Goal: Task Accomplishment & Management: Use online tool/utility

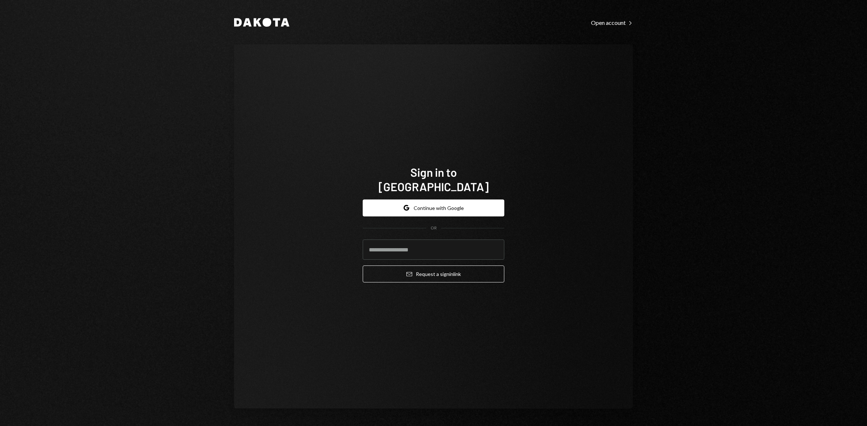
click at [427, 200] on button "Google Continue with Google" at bounding box center [433, 208] width 142 height 17
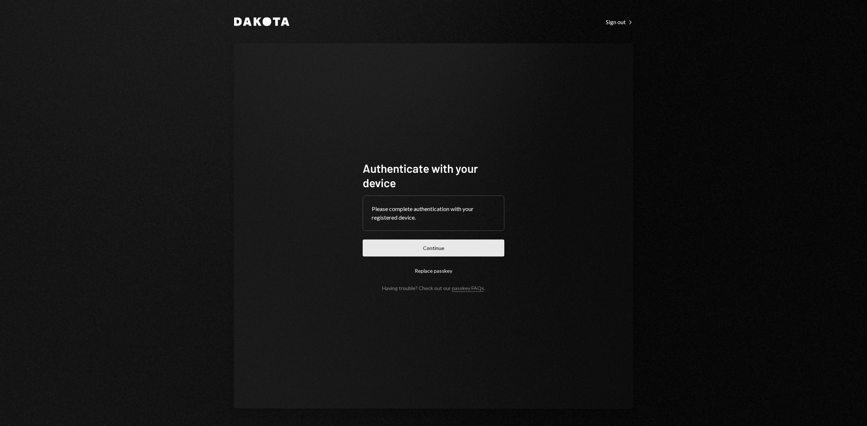
click at [450, 243] on button "Continue" at bounding box center [433, 248] width 142 height 17
click at [399, 104] on div "Authenticate with your device Please complete authentication with your register…" at bounding box center [433, 226] width 399 height 366
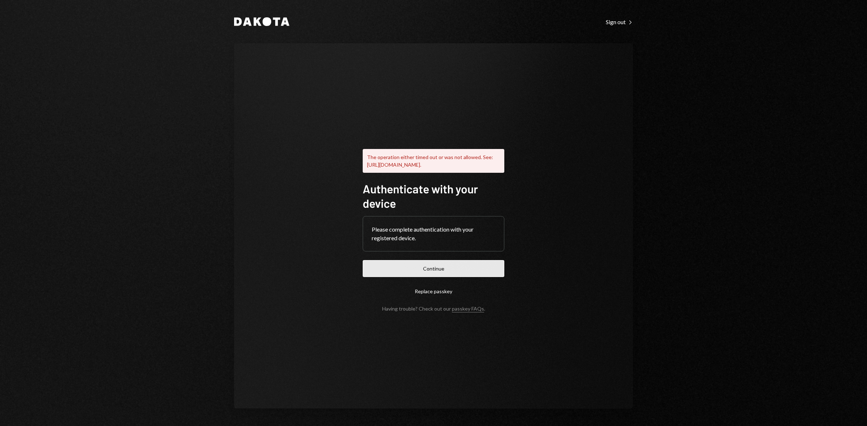
click at [483, 268] on button "Continue" at bounding box center [433, 268] width 142 height 17
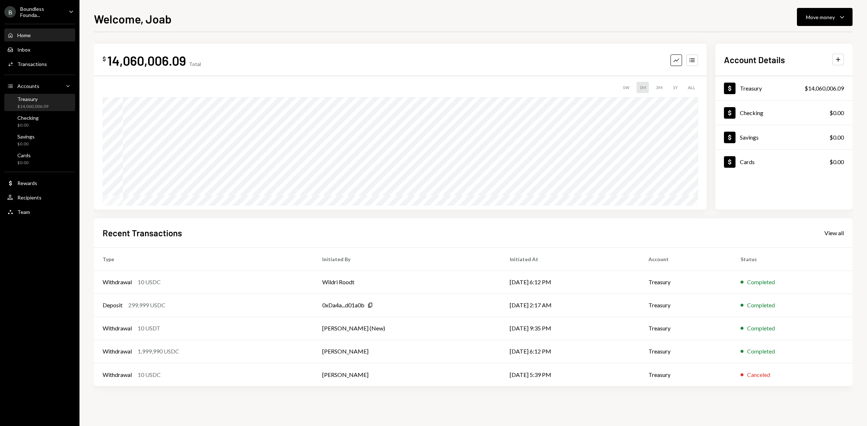
click at [42, 104] on div "$14,060,006.09" at bounding box center [32, 107] width 31 height 6
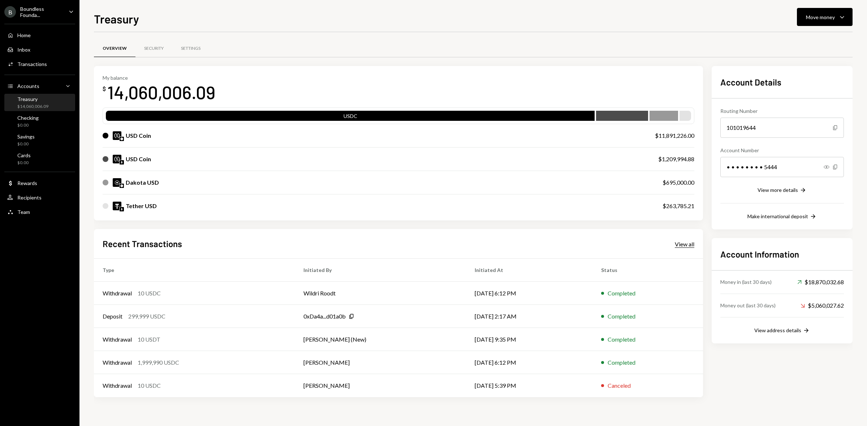
click at [685, 242] on div "View all" at bounding box center [683, 244] width 19 height 7
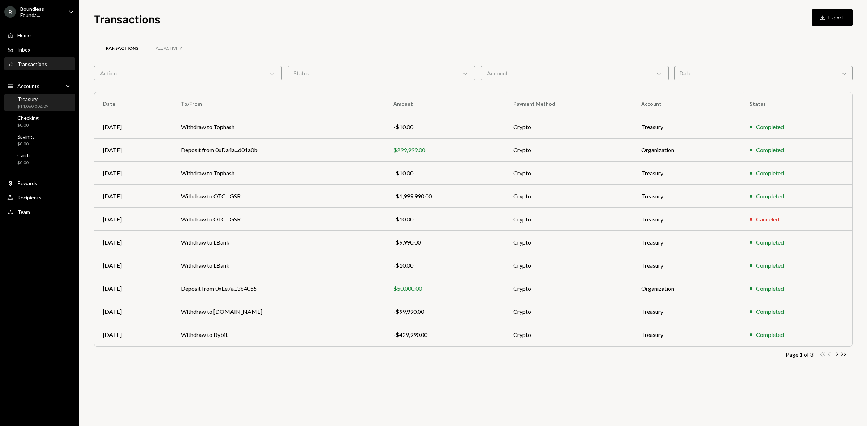
click at [35, 104] on div "$14,060,006.09" at bounding box center [32, 107] width 31 height 6
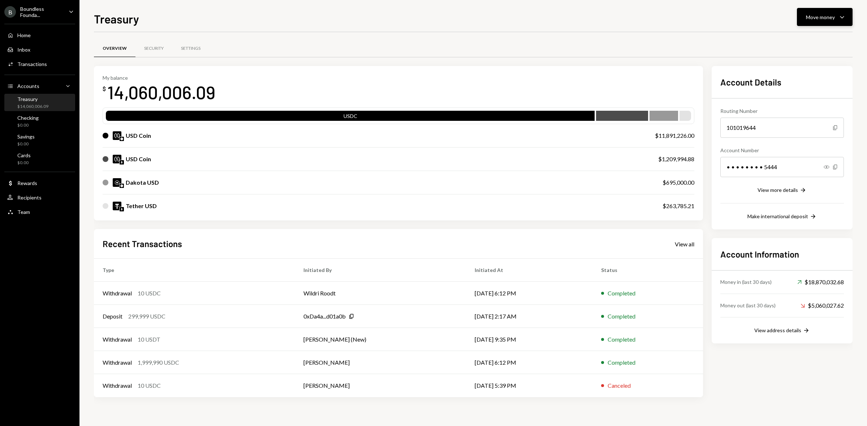
click at [841, 12] on button "Move money Caret Down" at bounding box center [824, 17] width 56 height 18
click at [805, 40] on div "Send" at bounding box center [818, 39] width 53 height 8
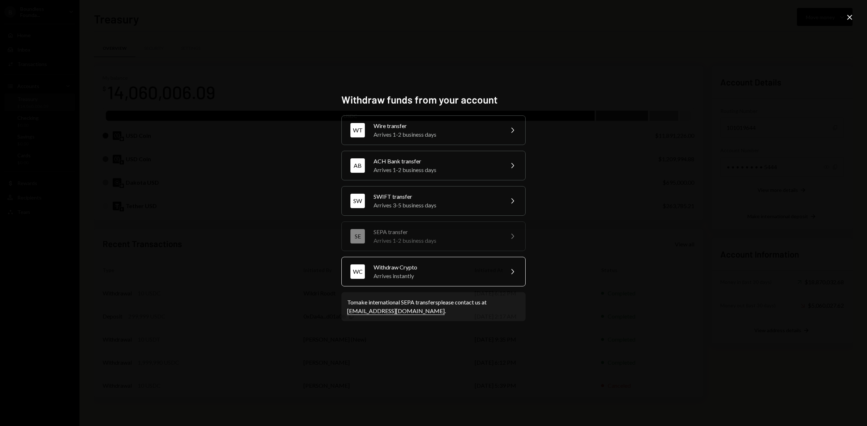
click at [428, 274] on div "Arrives instantly" at bounding box center [436, 276] width 126 height 9
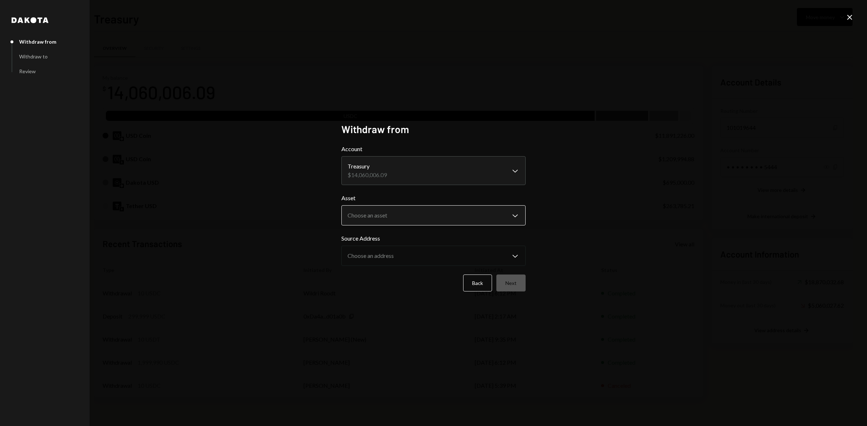
click at [403, 223] on body "B Boundless Founda... Caret Down Home Home Inbox Inbox Activities Transactions …" at bounding box center [433, 213] width 867 height 426
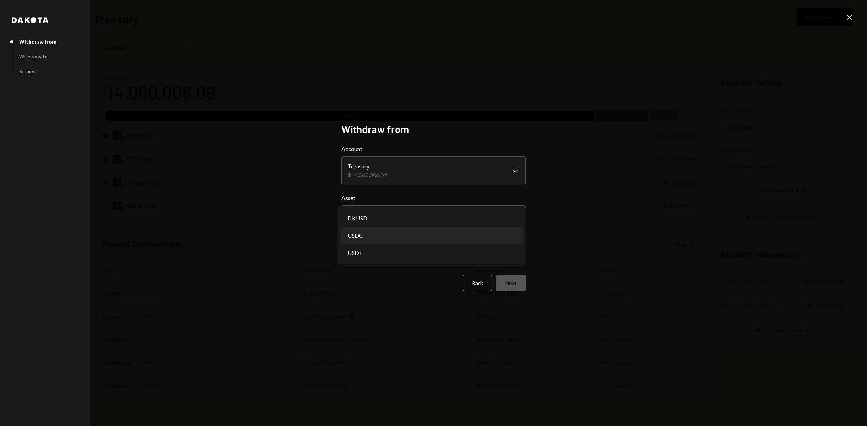
select select "****"
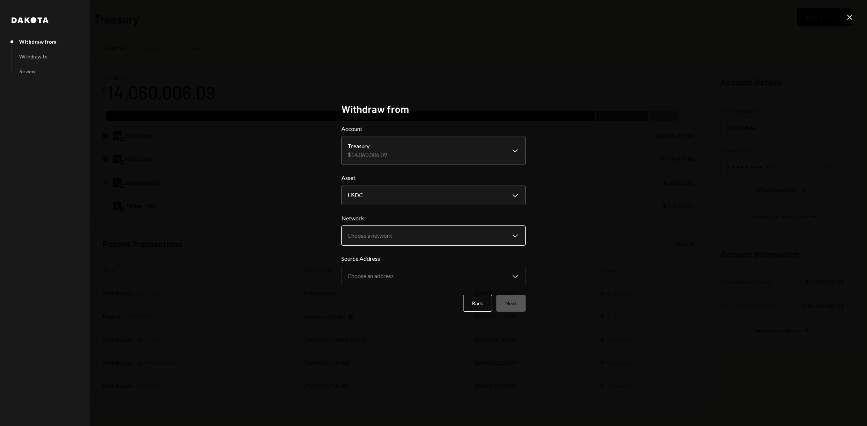
click at [414, 237] on body "B Boundless Founda... Caret Down Home Home Inbox Inbox Activities Transactions …" at bounding box center [433, 213] width 867 height 426
select select "**********"
click at [517, 309] on button "Next" at bounding box center [510, 303] width 29 height 17
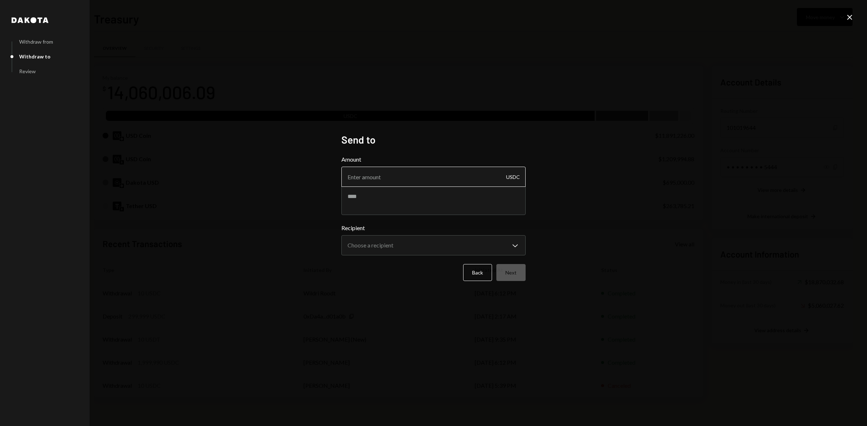
click at [398, 182] on input "Amount" at bounding box center [433, 177] width 184 height 20
type input "499990"
drag, startPoint x: 396, startPoint y: 190, endPoint x: 403, endPoint y: 189, distance: 6.5
click at [396, 190] on textarea at bounding box center [433, 200] width 184 height 29
type textarea "**********"
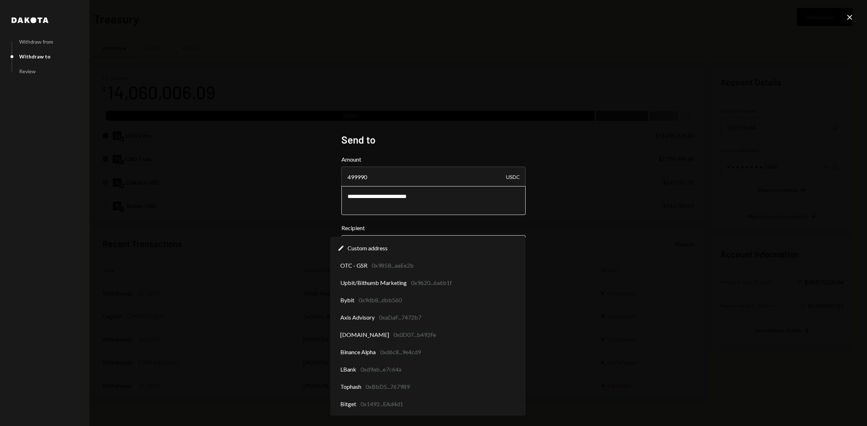
click at [389, 246] on body "B Boundless Founda... Caret Down Home Home Inbox Inbox Activities Transactions …" at bounding box center [433, 213] width 867 height 426
select select "**********"
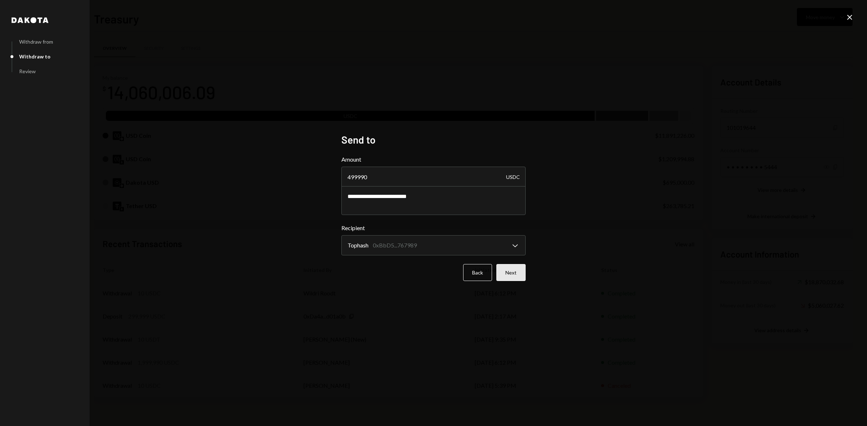
click at [505, 277] on button "Next" at bounding box center [510, 272] width 29 height 17
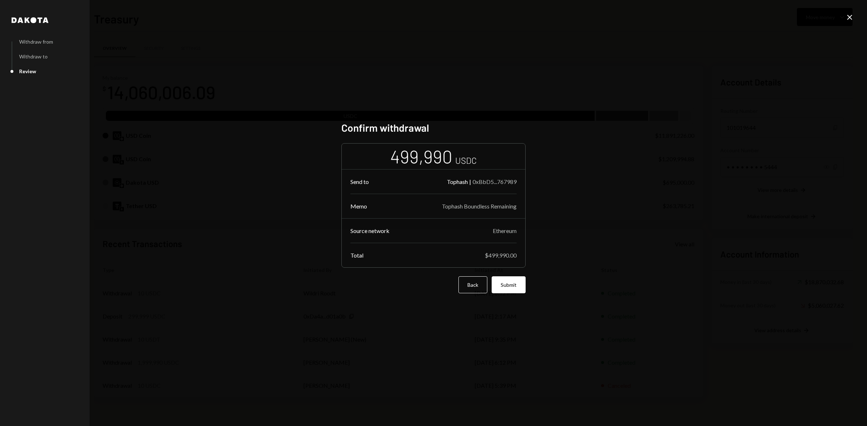
click at [503, 289] on button "Submit" at bounding box center [508, 285] width 34 height 17
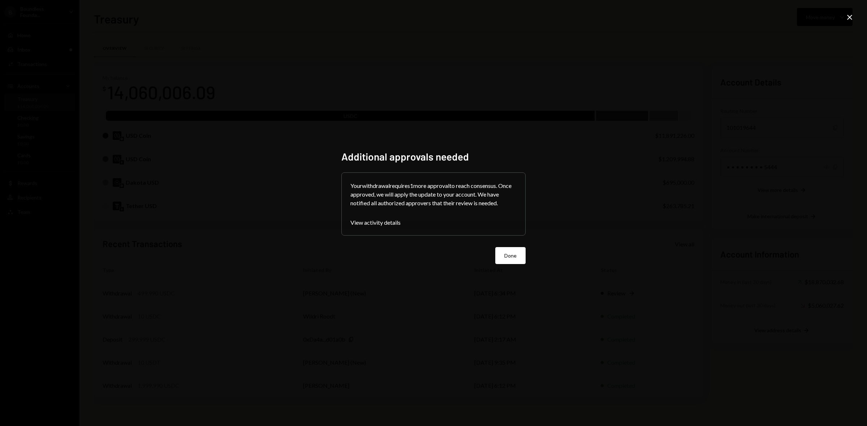
click at [513, 265] on div "Additional approvals needed Your withdrawal requires 1 more approval to reach c…" at bounding box center [433, 213] width 184 height 125
click at [507, 260] on button "Done" at bounding box center [510, 255] width 30 height 17
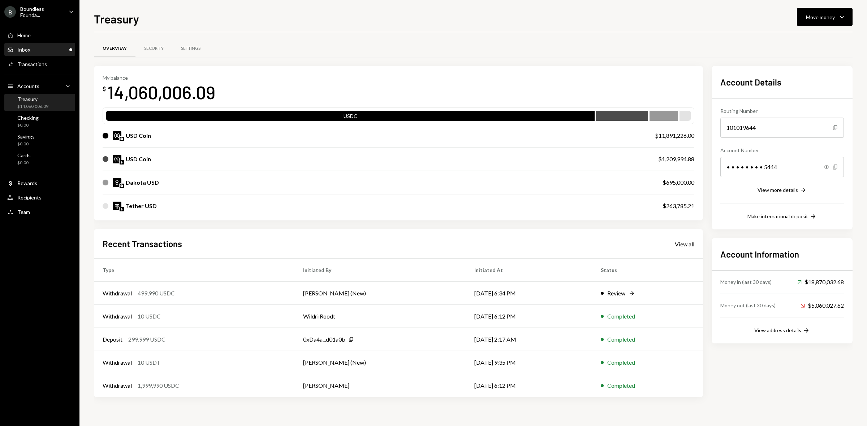
click at [38, 47] on div "Inbox Inbox" at bounding box center [39, 50] width 65 height 6
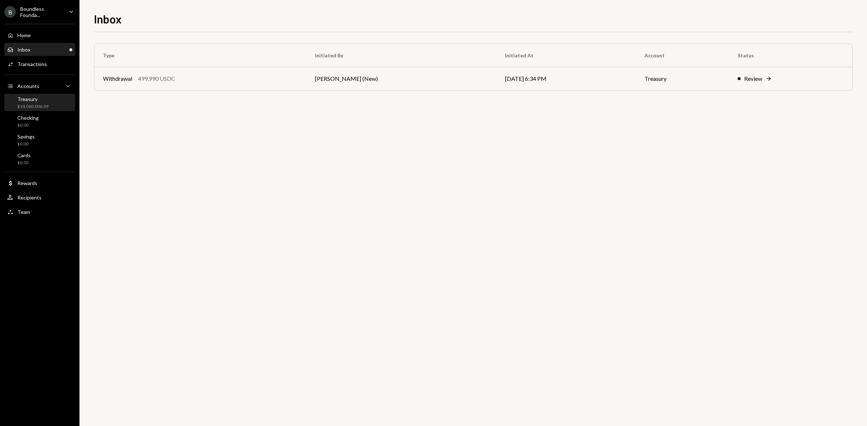
click at [29, 101] on div "Treasury" at bounding box center [32, 99] width 31 height 6
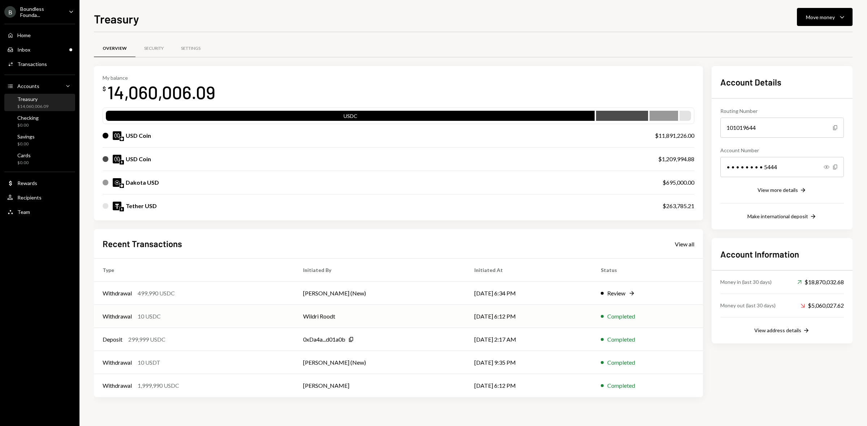
click at [244, 313] on div "Withdrawal 10 USDC" at bounding box center [194, 316] width 183 height 9
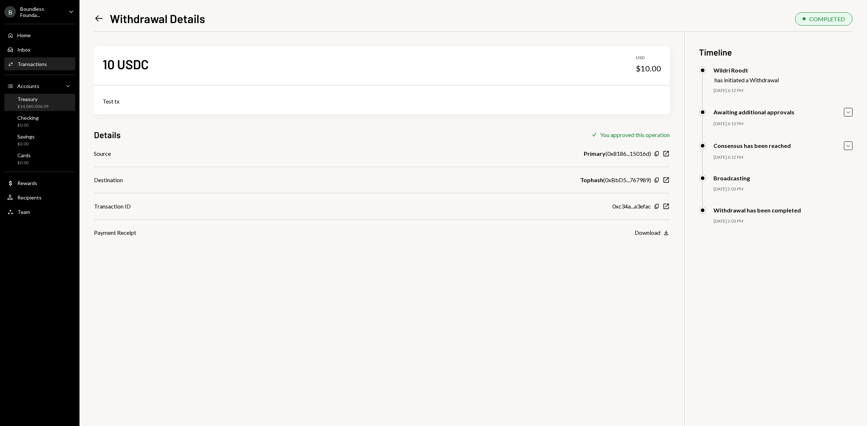
click at [29, 101] on div "Treasury $14,060,006.09" at bounding box center [32, 103] width 31 height 14
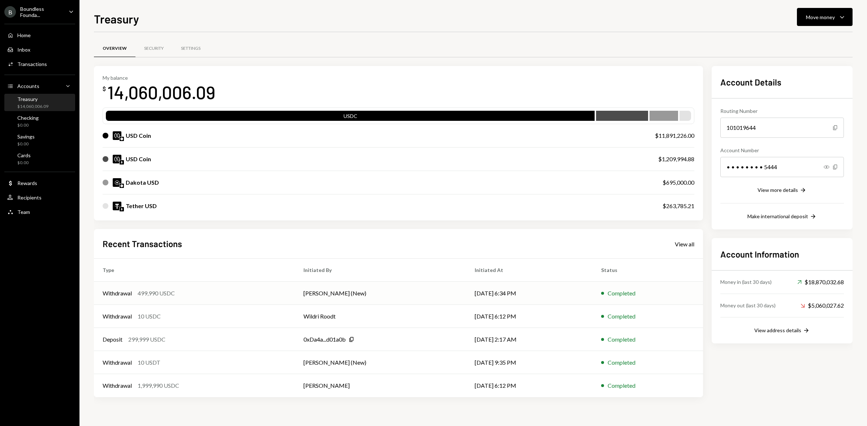
click at [387, 295] on td "[PERSON_NAME] (New)" at bounding box center [380, 293] width 171 height 23
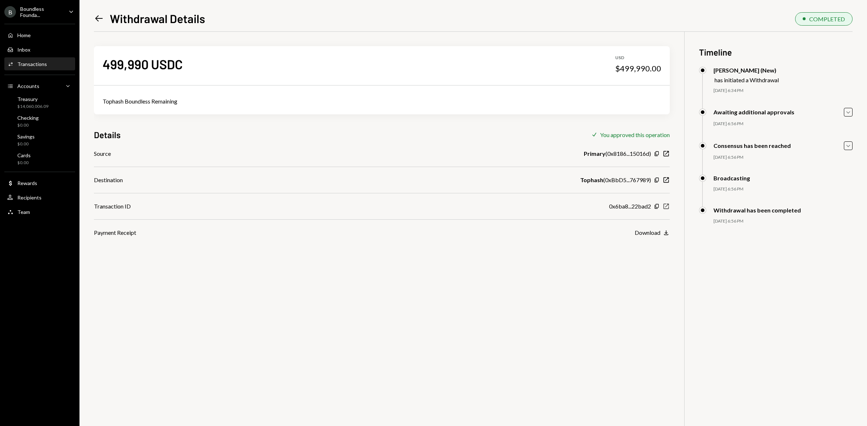
click at [663, 205] on icon "New Window" at bounding box center [665, 206] width 7 height 7
click at [298, 244] on div "499,990 USDC USD $499,990.00 Tophash Boundless Remaining Details Check You appr…" at bounding box center [473, 245] width 758 height 426
click at [48, 99] on div "Treasury $13,560,016.09" at bounding box center [39, 103] width 65 height 14
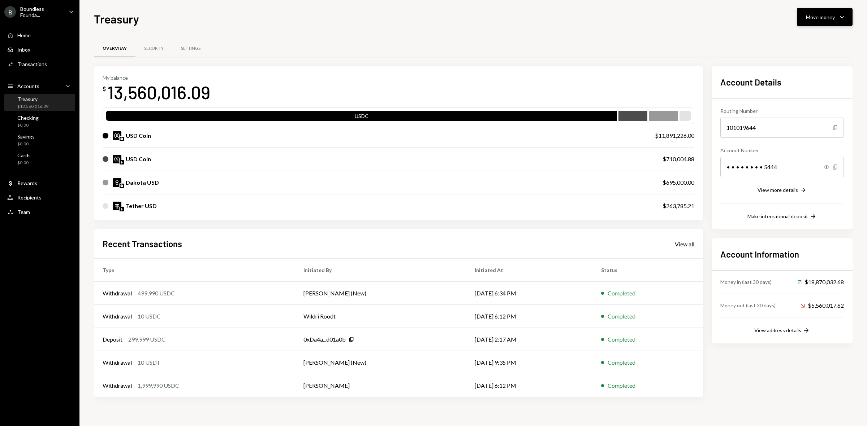
click at [835, 15] on div "Move money Caret Down" at bounding box center [824, 17] width 38 height 9
click at [804, 40] on div "Send" at bounding box center [818, 39] width 53 height 8
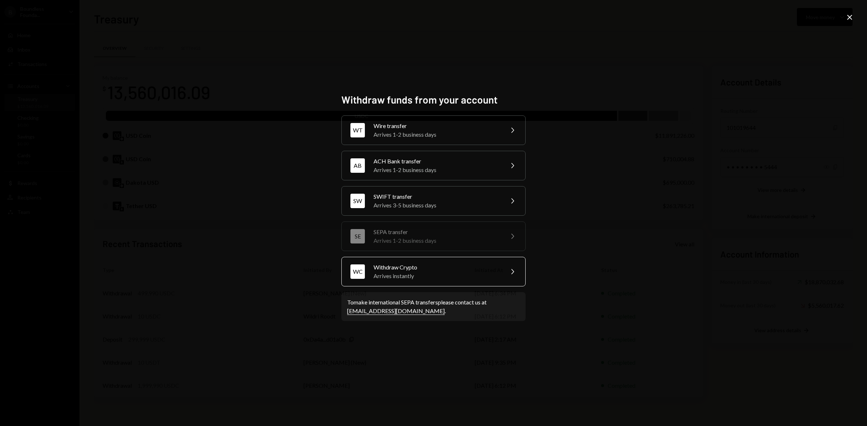
click at [425, 276] on div "Arrives instantly" at bounding box center [436, 276] width 126 height 9
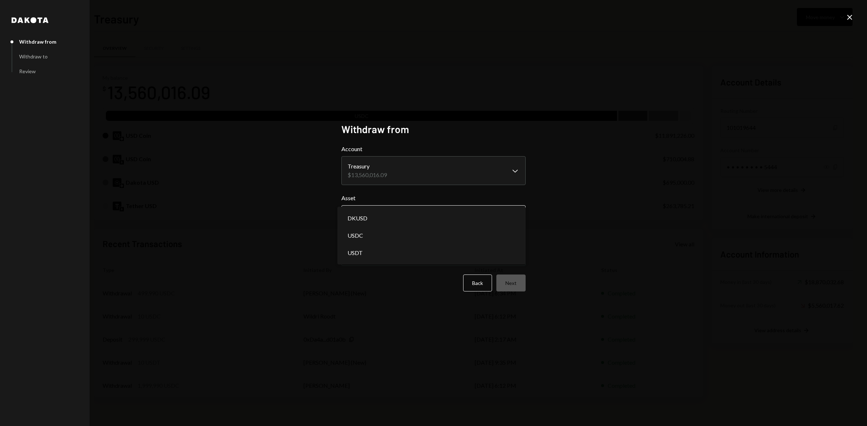
click at [461, 219] on body "B Boundless Founda... Caret Down Home Home Inbox Inbox Activities Transactions …" at bounding box center [433, 213] width 867 height 426
select select "****"
click at [506, 280] on button "Next" at bounding box center [510, 283] width 29 height 17
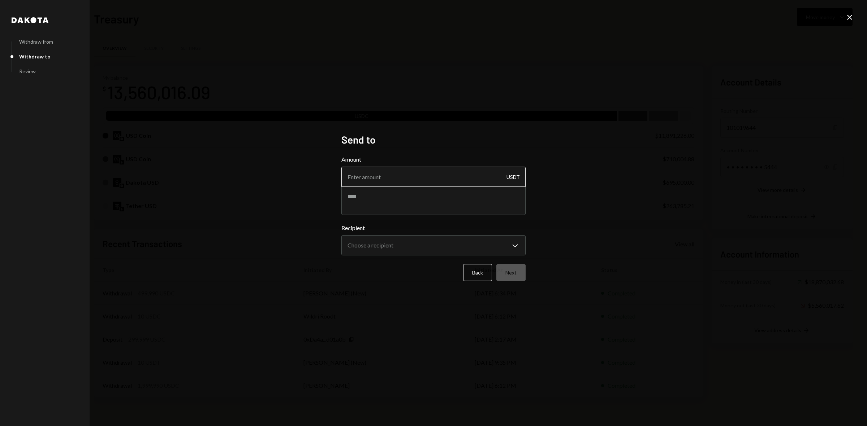
click at [395, 181] on input "Amount" at bounding box center [433, 177] width 184 height 20
type input "10"
click at [390, 195] on textarea at bounding box center [433, 200] width 184 height 29
type textarea "**********"
click at [472, 250] on body "B Boundless Founda... Caret Down Home Home Inbox Inbox Activities Transactions …" at bounding box center [433, 213] width 867 height 426
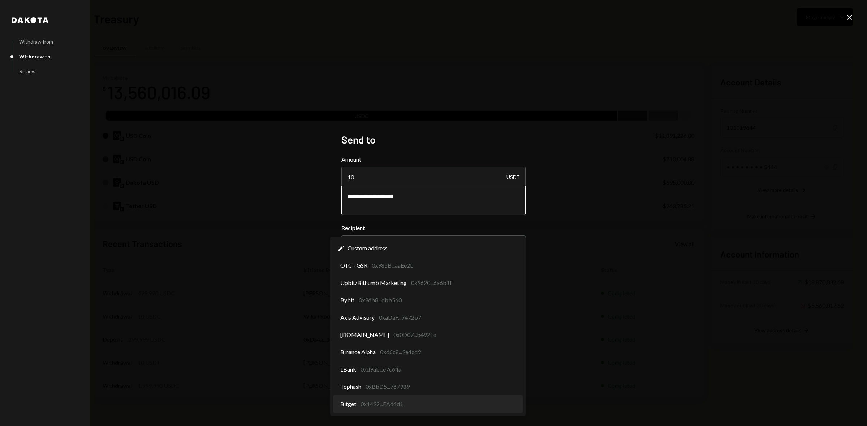
select select "**********"
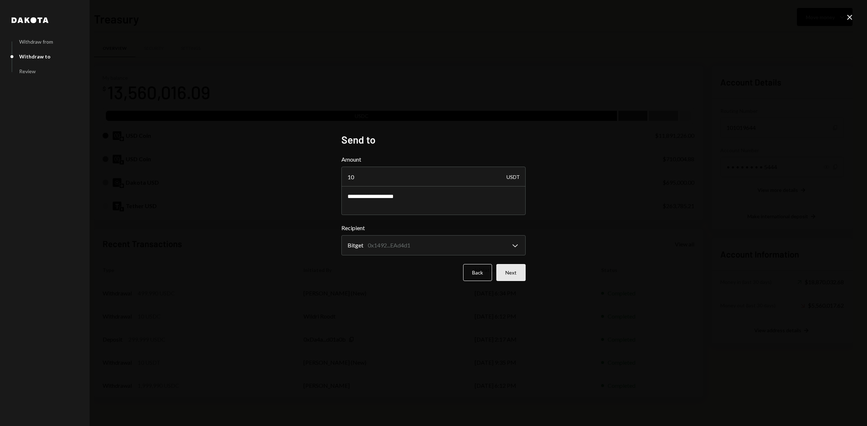
click at [514, 269] on button "Next" at bounding box center [510, 272] width 29 height 17
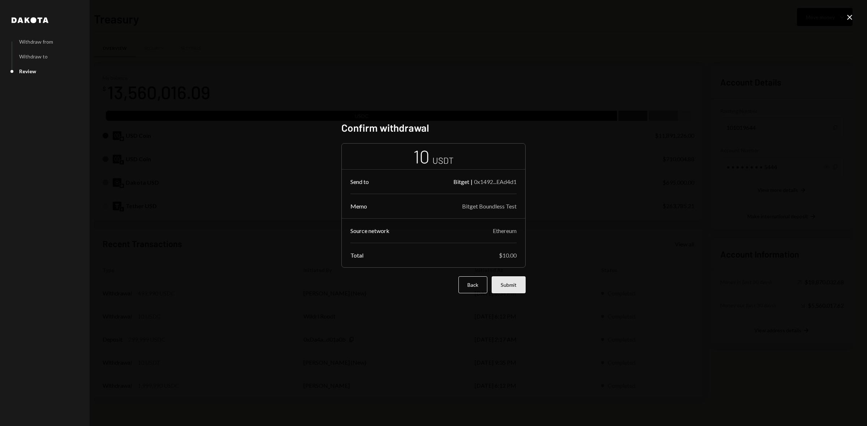
click at [510, 289] on button "Submit" at bounding box center [508, 285] width 34 height 17
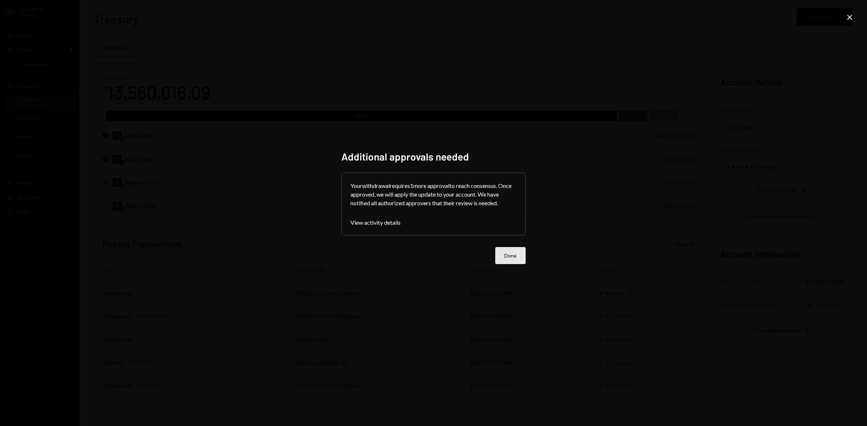
click at [503, 259] on button "Done" at bounding box center [510, 255] width 30 height 17
